Goal: Register for event/course

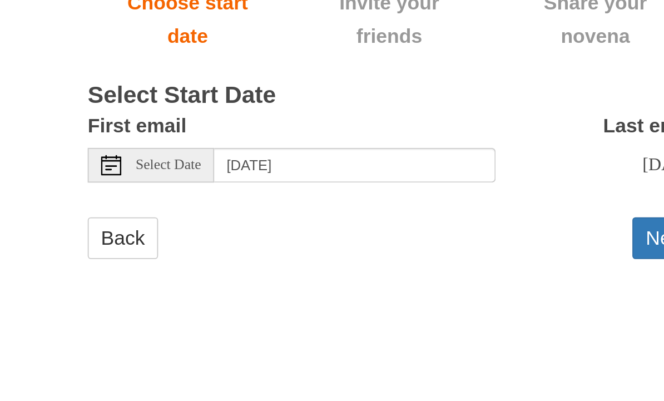
click at [172, 267] on icon at bounding box center [177, 272] width 11 height 11
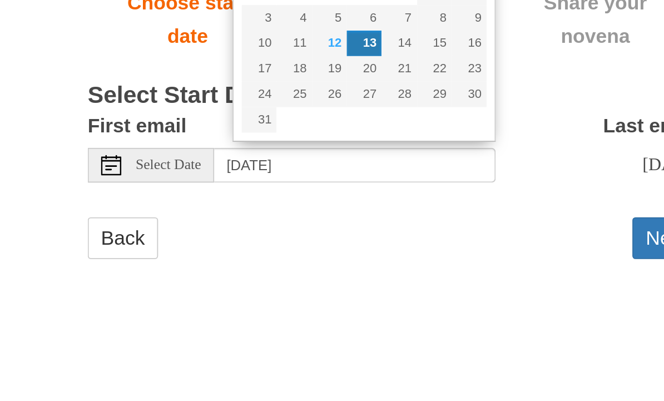
click at [175, 301] on div "Back Next" at bounding box center [331, 317] width 333 height 33
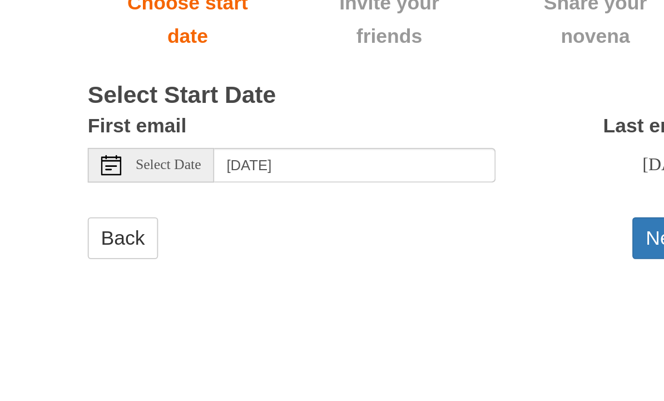
click at [187, 169] on html "Pray More Novenas The original novena reminder Memorare Novena - "Flying Novena…" at bounding box center [332, 178] width 664 height 356
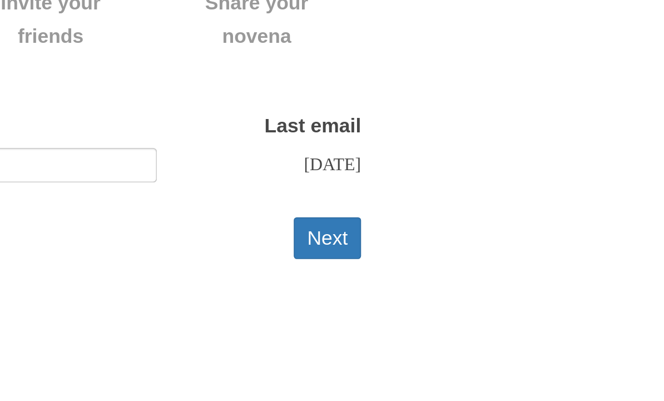
click at [462, 301] on button "Next" at bounding box center [480, 312] width 37 height 23
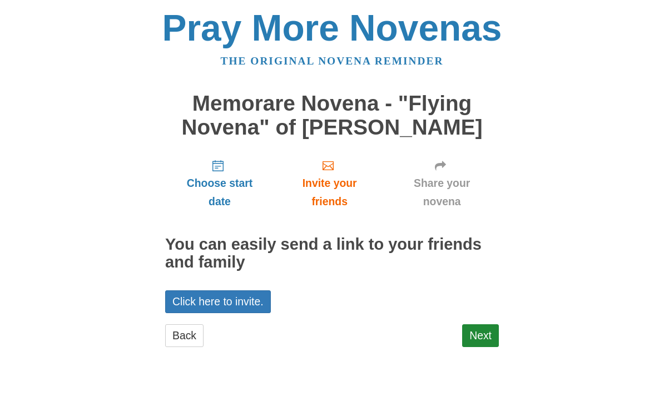
click at [221, 186] on span "Choose start date" at bounding box center [219, 193] width 87 height 37
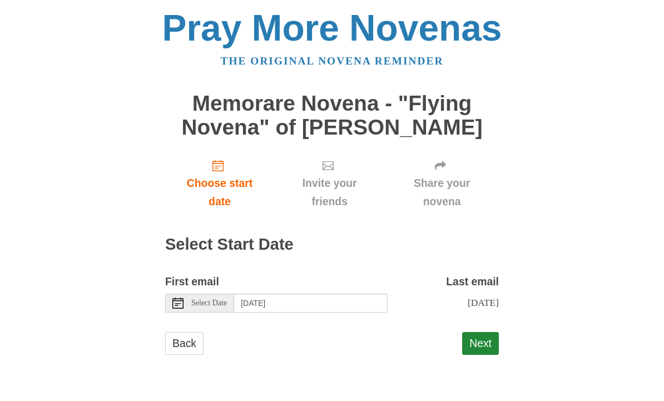
click at [5, 241] on body "Pray More Novenas The original novena reminder Memorare Novena - "Flying Novena…" at bounding box center [332, 193] width 664 height 387
click at [18, 187] on body "Pray More Novenas The original novena reminder Memorare Novena - "Flying Novena…" at bounding box center [332, 193] width 664 height 387
click at [205, 300] on span "Select Date" at bounding box center [209, 304] width 36 height 8
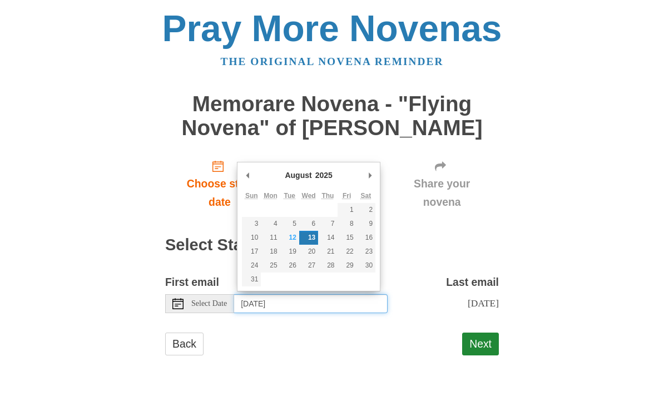
type input "Tuesday, August 12th"
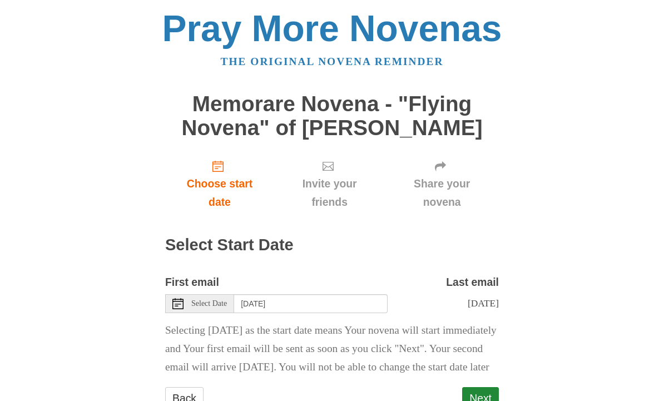
click at [292, 236] on h2 "Select Start Date" at bounding box center [331, 245] width 333 height 18
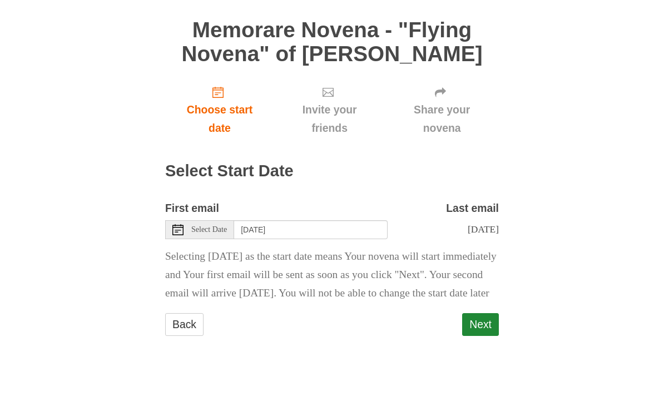
scroll to position [53, 0]
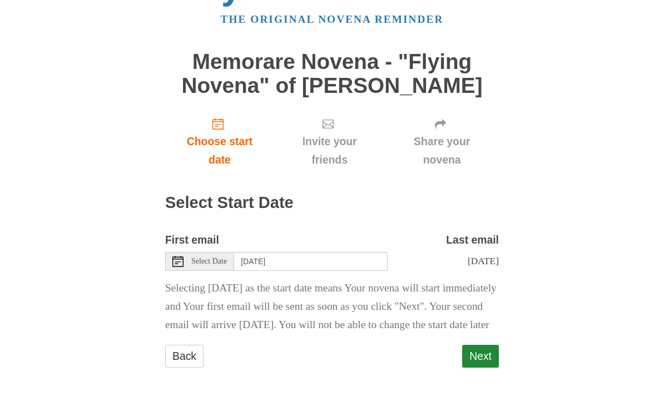
click at [483, 352] on button "Next" at bounding box center [480, 356] width 37 height 23
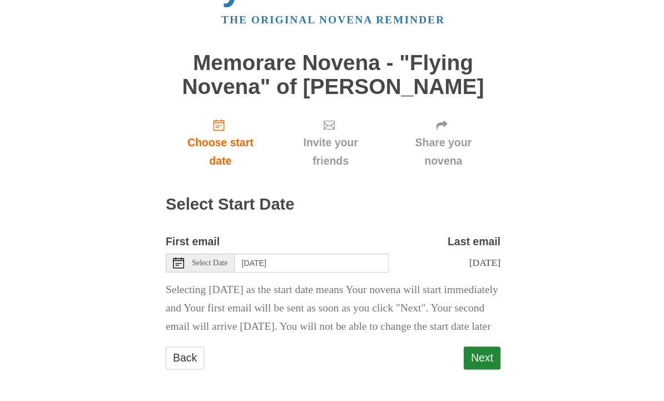
scroll to position [49, 0]
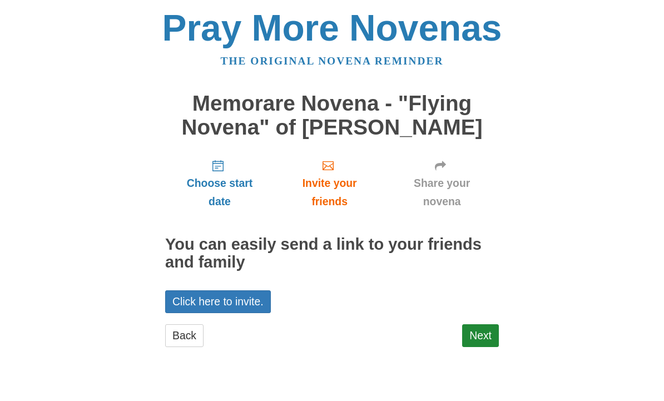
click at [482, 336] on link "Next" at bounding box center [480, 336] width 37 height 23
